Goal: Check status: Check status

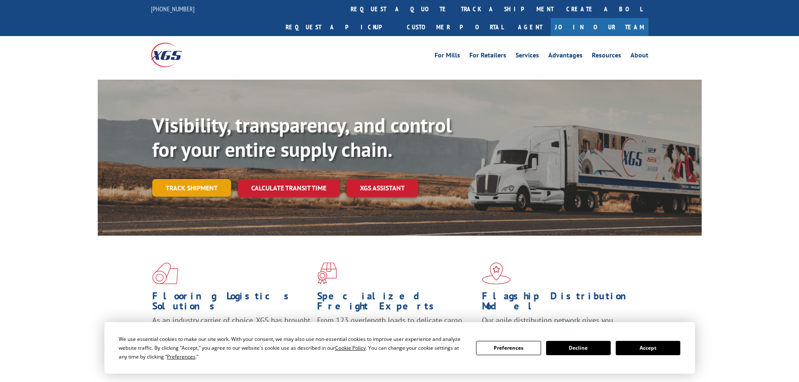
click at [171, 179] on link "Track shipment" at bounding box center [191, 188] width 79 height 18
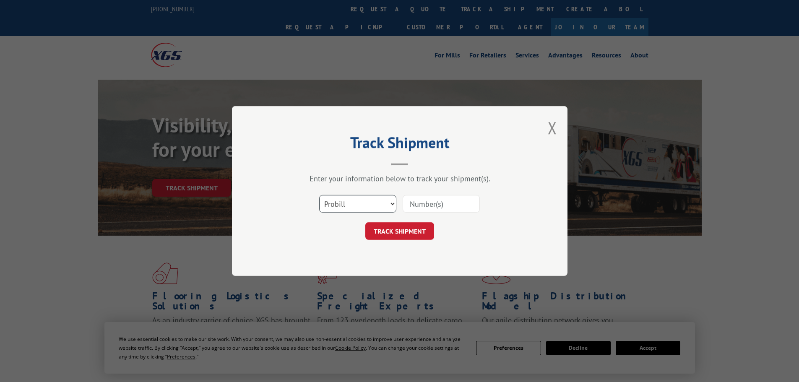
click at [365, 208] on select "Select category... Probill BOL PO" at bounding box center [357, 204] width 77 height 18
select select "bol"
click at [319, 195] on select "Select category... Probill BOL PO" at bounding box center [357, 204] width 77 height 18
click at [423, 208] on input at bounding box center [441, 204] width 77 height 18
paste input "5474758"
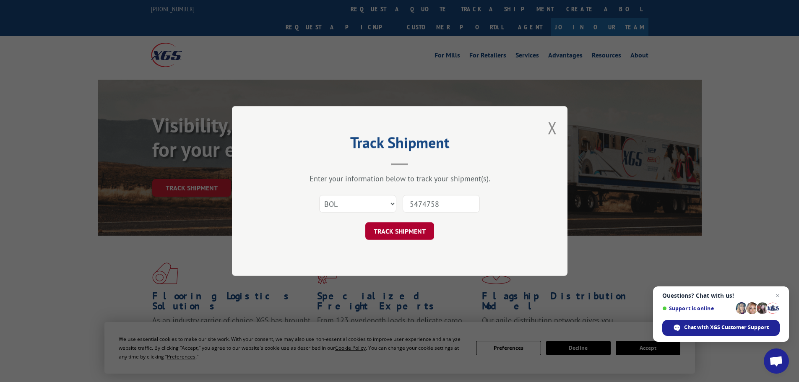
type input "5474758"
click at [414, 232] on button "TRACK SHIPMENT" at bounding box center [399, 231] width 69 height 18
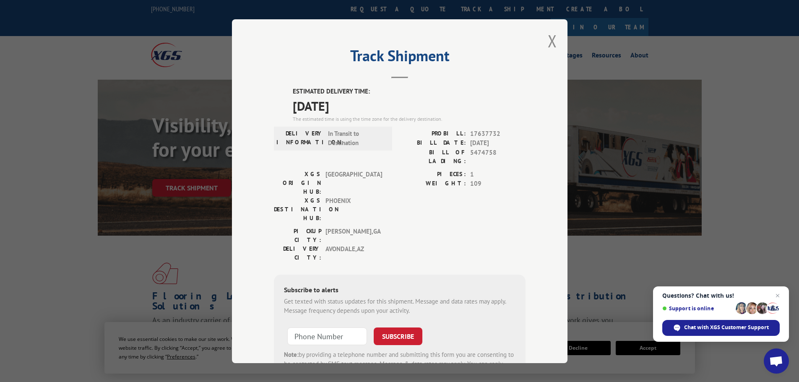
drag, startPoint x: 345, startPoint y: 108, endPoint x: 285, endPoint y: 104, distance: 60.5
click at [285, 104] on div "ESTIMATED DELIVERY TIME: 10/03/2025 The estimated time is using the time zone f…" at bounding box center [400, 238] width 252 height 302
copy span "10/03/2025"
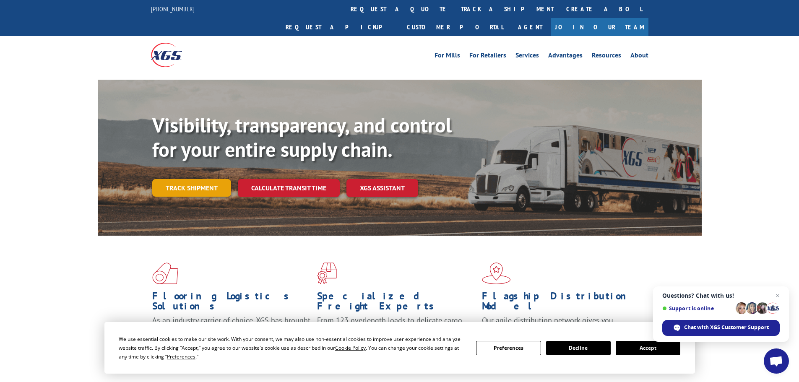
click at [188, 179] on link "Track shipment" at bounding box center [191, 188] width 79 height 18
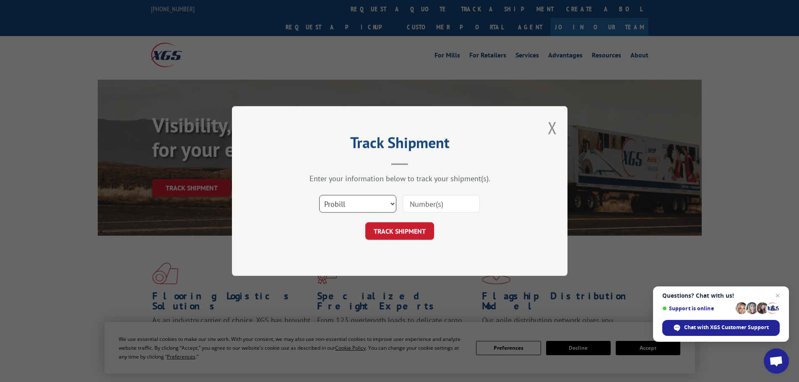
click at [348, 203] on select "Select category... Probill BOL PO" at bounding box center [357, 204] width 77 height 18
select select "bol"
click at [319, 195] on select "Select category... Probill BOL PO" at bounding box center [357, 204] width 77 height 18
click at [438, 207] on input at bounding box center [441, 204] width 77 height 18
paste input "5478982"
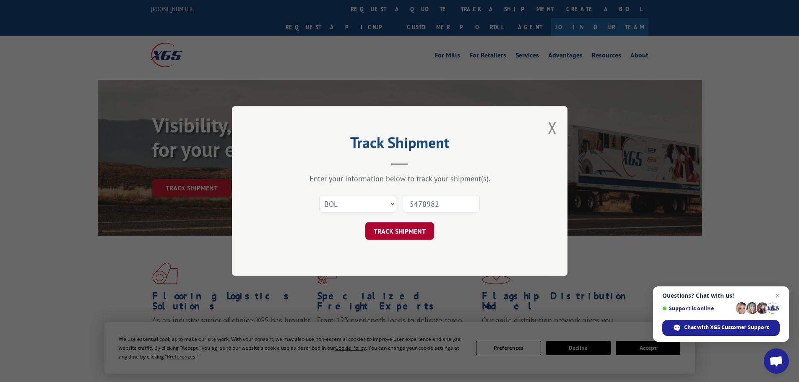
type input "5478982"
click at [421, 227] on button "TRACK SHIPMENT" at bounding box center [399, 231] width 69 height 18
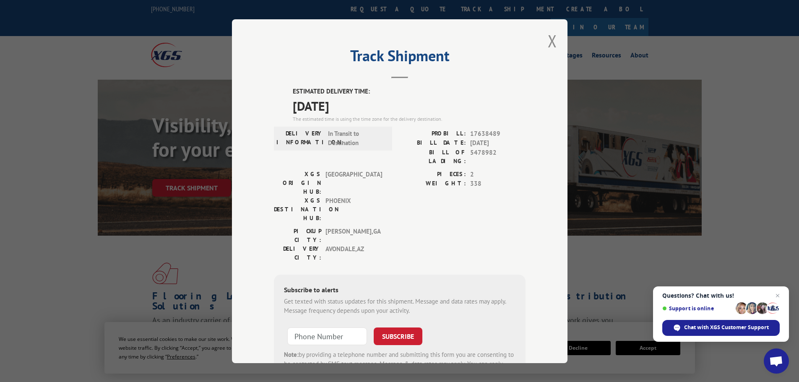
drag, startPoint x: 343, startPoint y: 108, endPoint x: 284, endPoint y: 105, distance: 58.8
click at [284, 105] on div "ESTIMATED DELIVERY TIME: [DATE] The estimated time is using the time zone for t…" at bounding box center [400, 238] width 252 height 302
copy span "[DATE]"
click at [548, 40] on button "Close modal" at bounding box center [552, 41] width 9 height 22
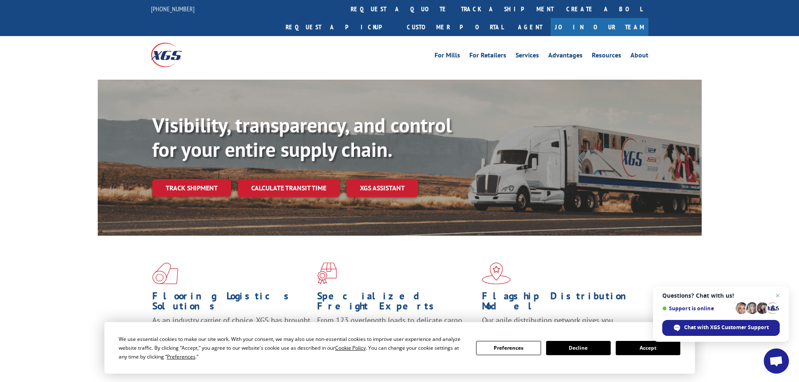
click at [143, 172] on div "Visibility, transparency, and control for your entire supply chain. Track shipm…" at bounding box center [400, 166] width 604 height 172
click at [166, 179] on link "Track shipment" at bounding box center [191, 188] width 79 height 18
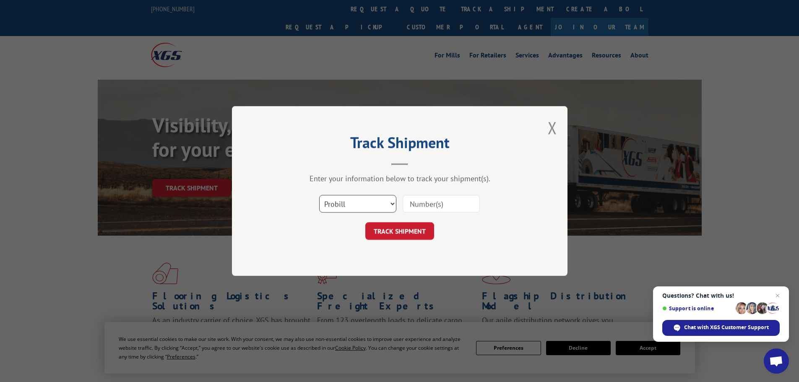
click at [363, 205] on select "Select category... Probill BOL PO" at bounding box center [357, 204] width 77 height 18
select select "bol"
click at [319, 195] on select "Select category... Probill BOL PO" at bounding box center [357, 204] width 77 height 18
click at [455, 203] on input at bounding box center [441, 204] width 77 height 18
paste input "5478982"
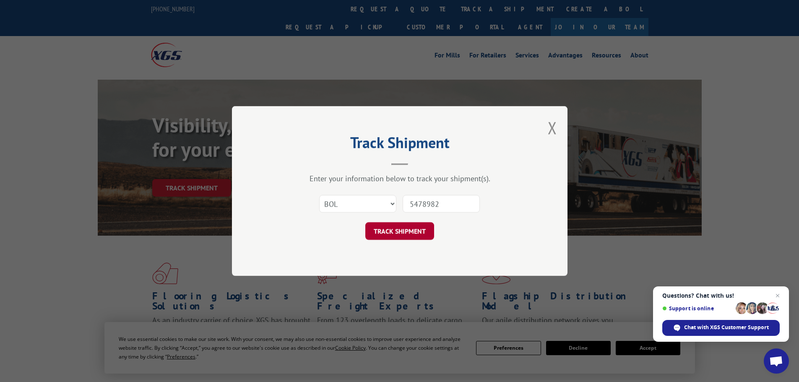
type input "5478982"
click at [413, 230] on button "TRACK SHIPMENT" at bounding box center [399, 231] width 69 height 18
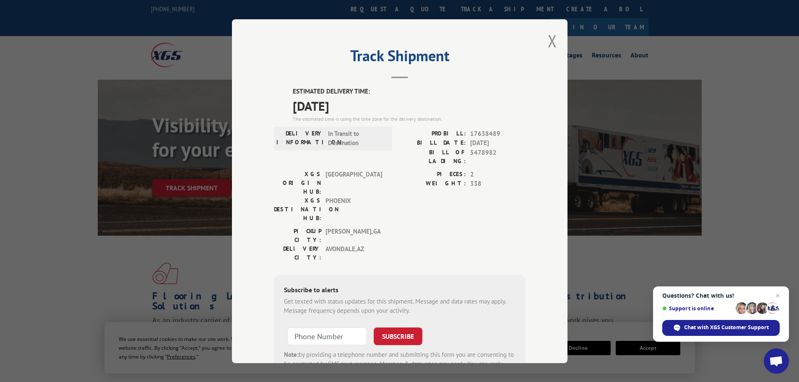
drag, startPoint x: 350, startPoint y: 110, endPoint x: 290, endPoint y: 111, distance: 60.4
click at [293, 111] on span "[DATE]" at bounding box center [409, 105] width 233 height 19
copy span "[DATE]"
